Goal: Task Accomplishment & Management: Manage account settings

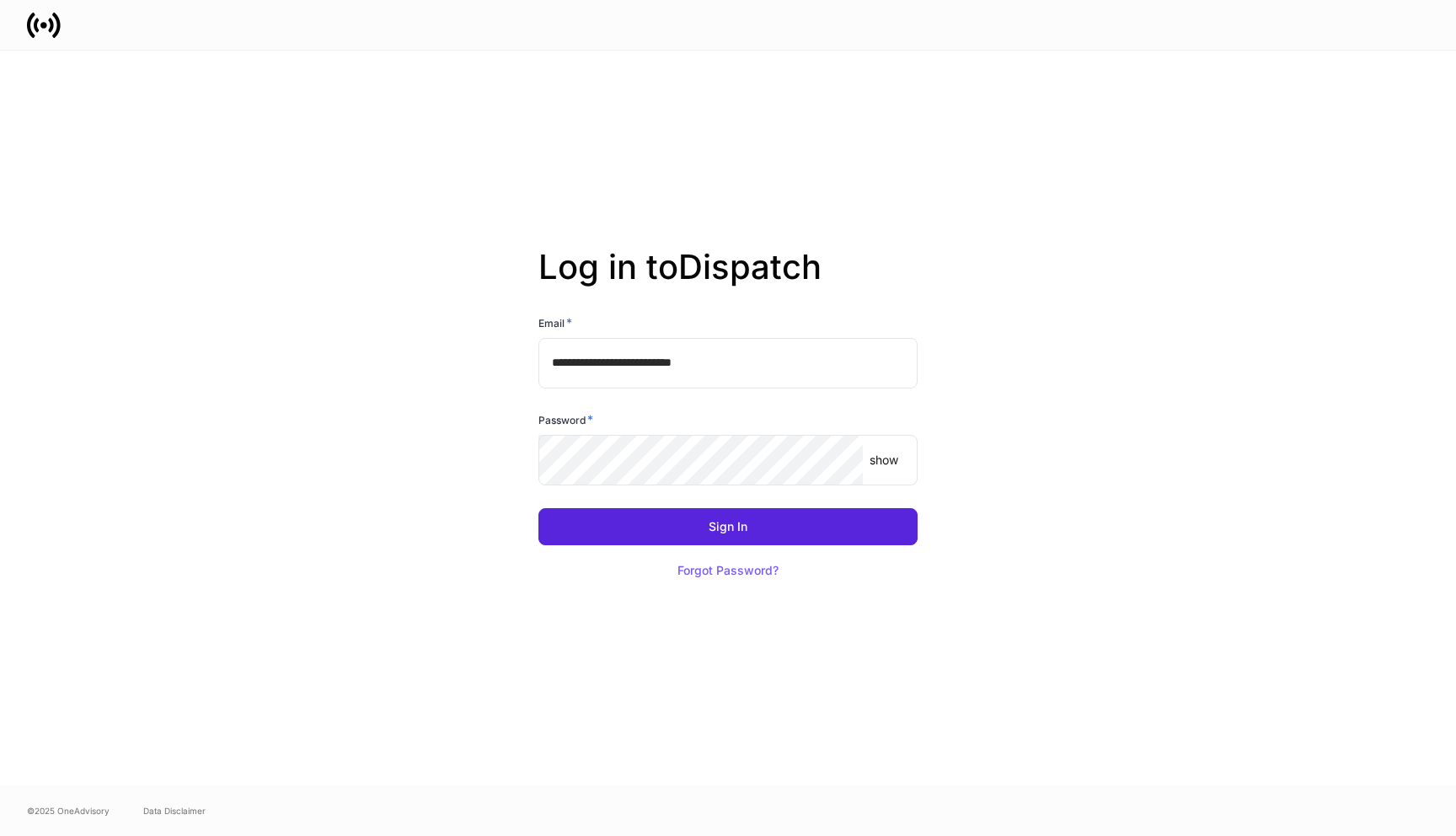
click at [773, 374] on input "**********" at bounding box center [728, 362] width 379 height 50
click at [0, 835] on com-1password-button at bounding box center [0, 836] width 0 height 0
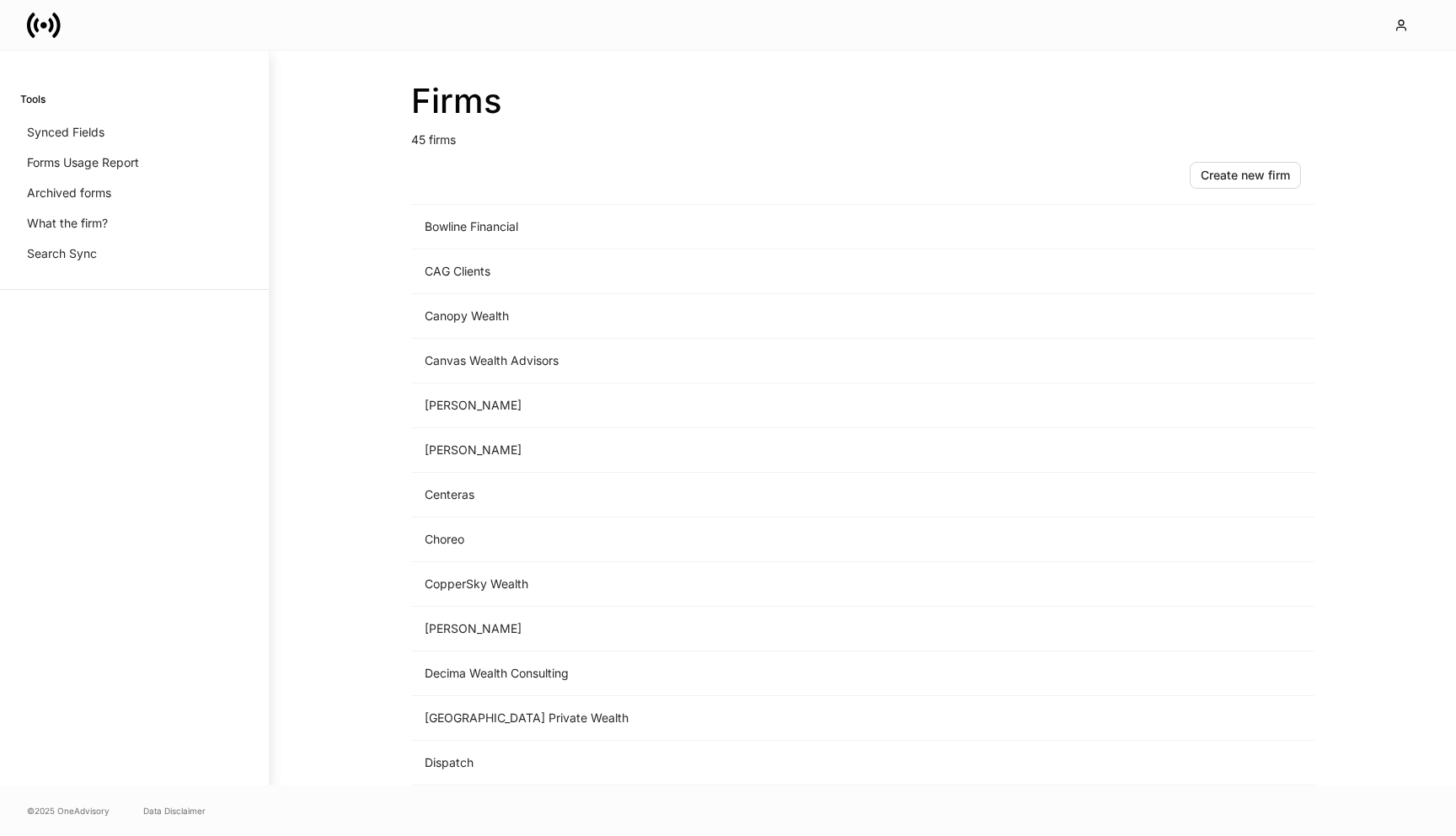
scroll to position [330, 0]
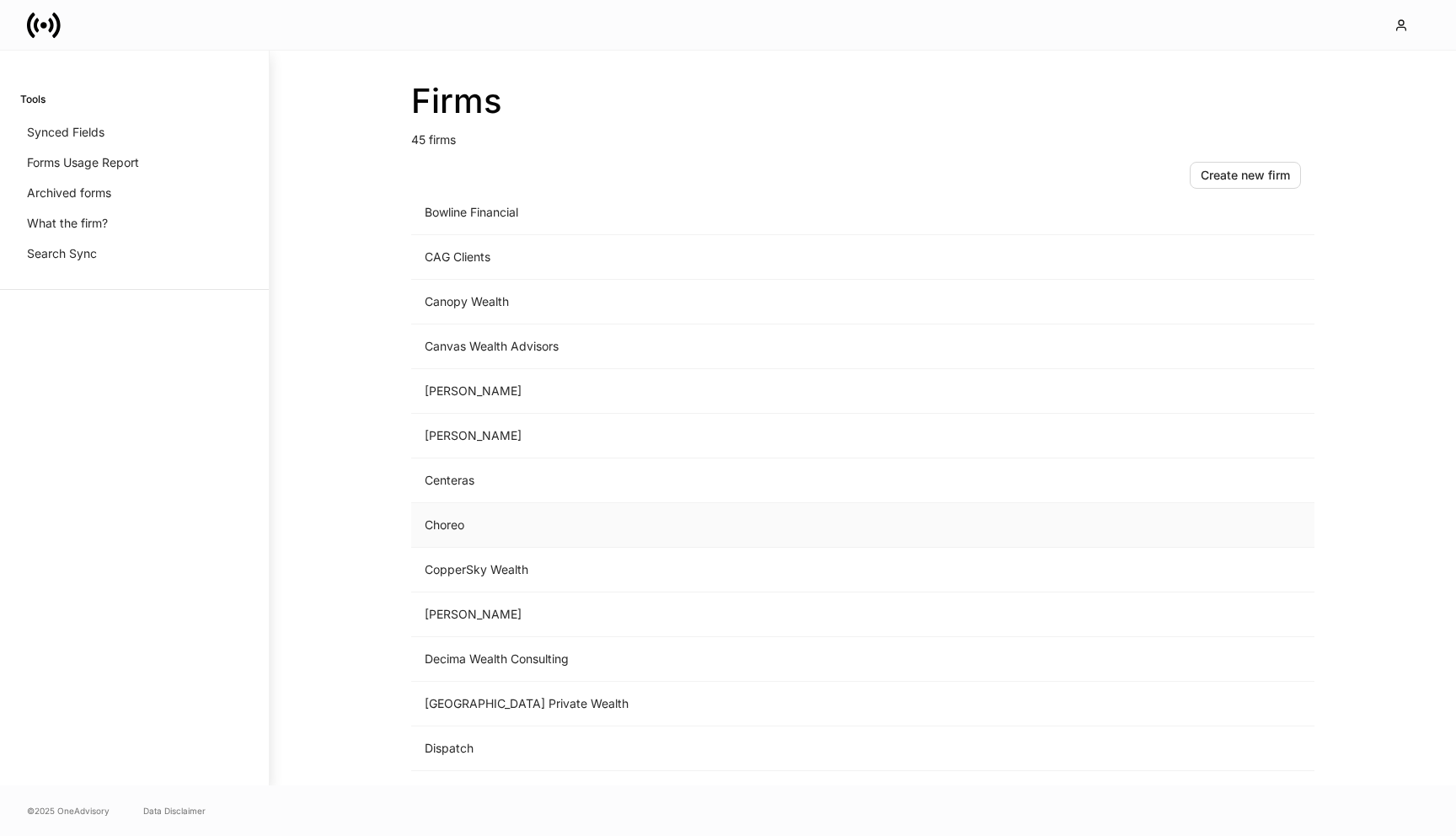
click at [544, 525] on td "Choreo" at bounding box center [723, 525] width 624 height 45
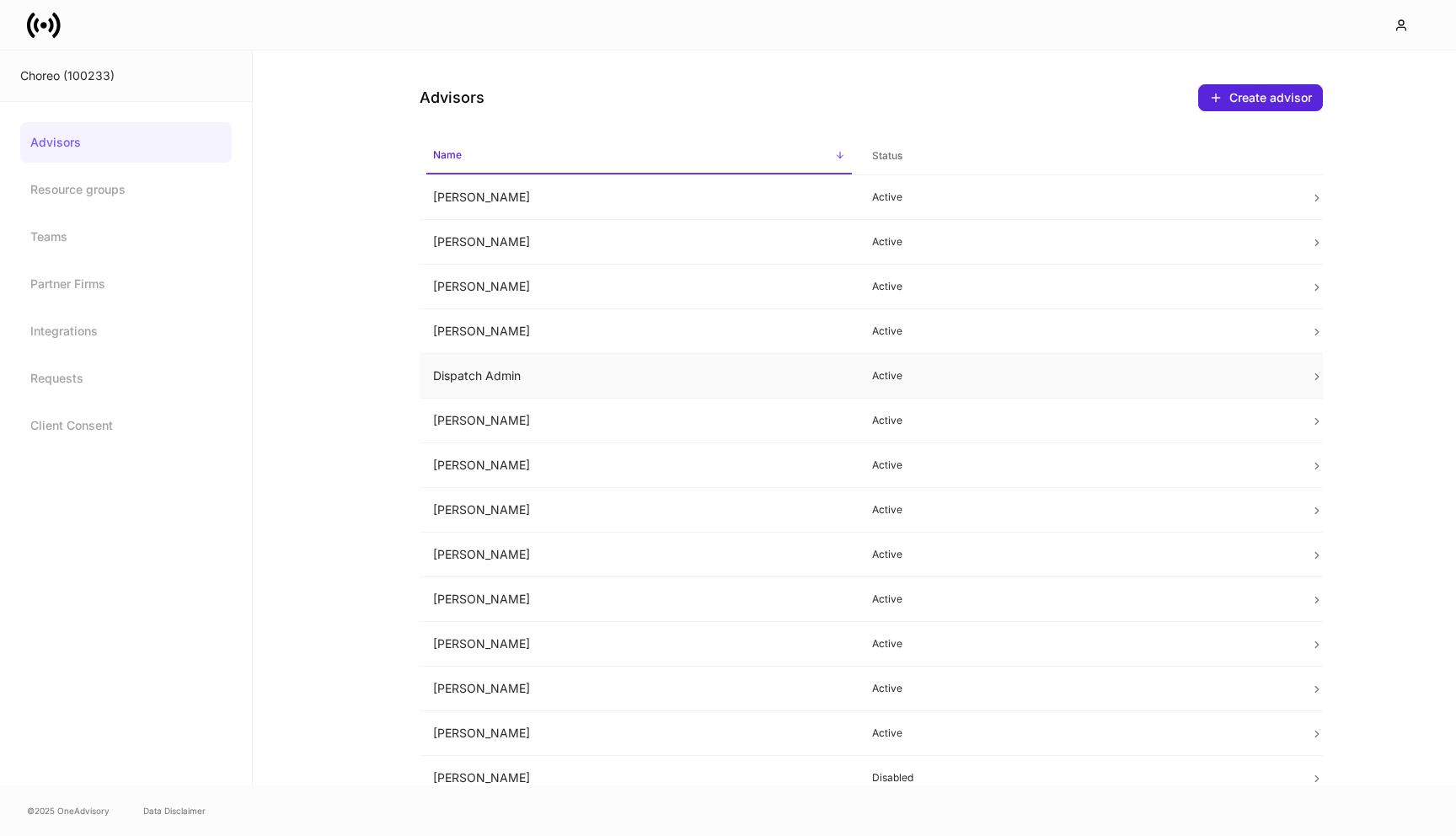
click at [610, 385] on td "Dispatch Admin" at bounding box center [639, 376] width 439 height 45
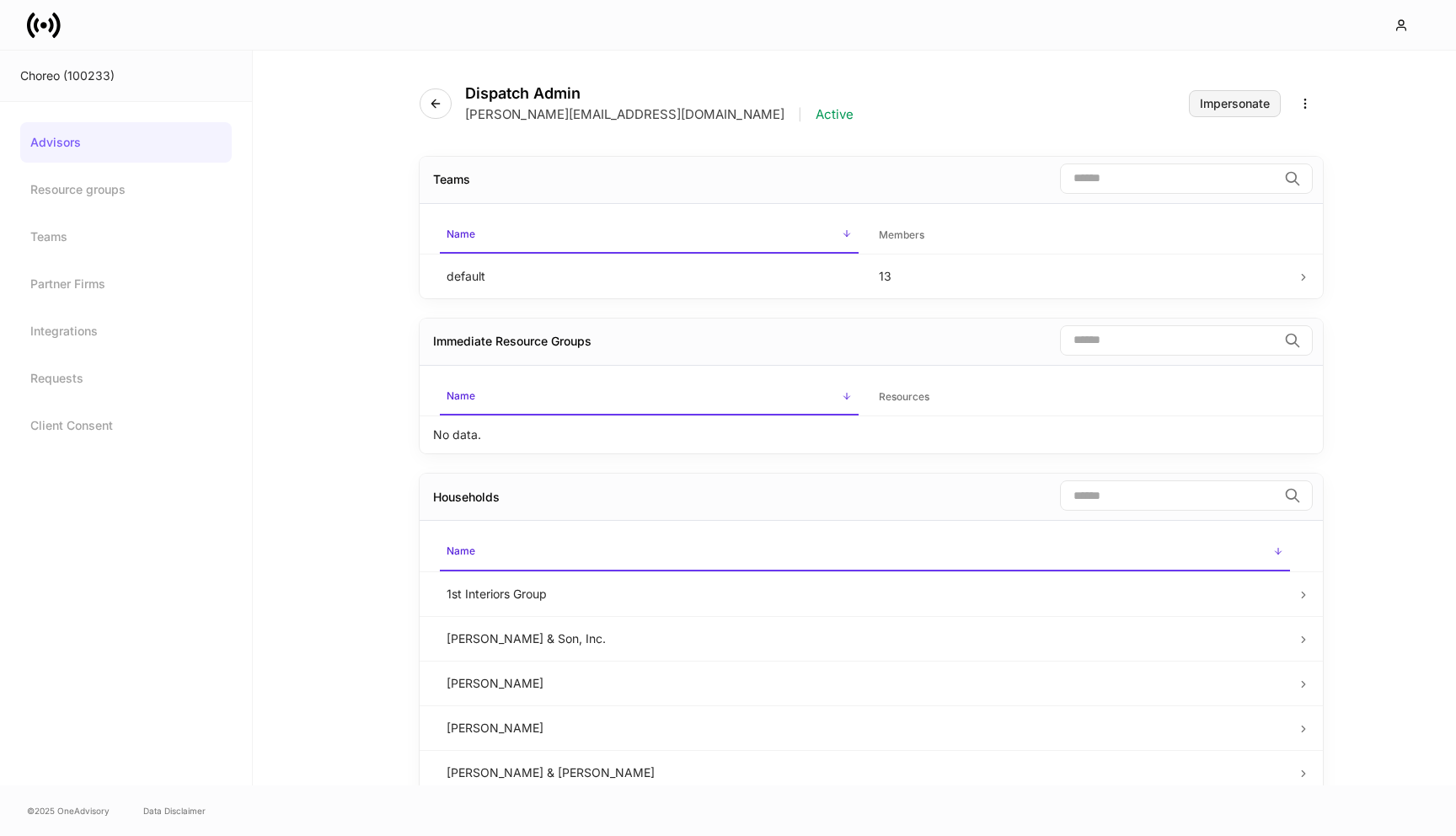
click at [1238, 100] on div "Impersonate" at bounding box center [1235, 104] width 70 height 11
